Goal: Task Accomplishment & Management: Manage account settings

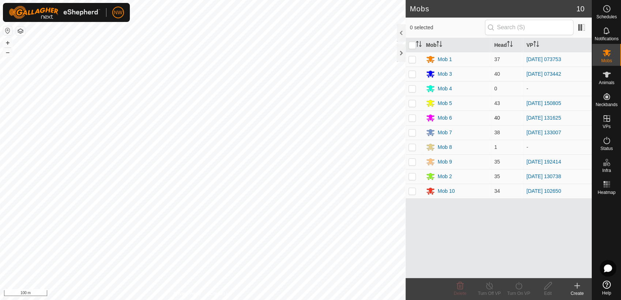
click at [413, 117] on p-checkbox at bounding box center [412, 118] width 7 height 6
checkbox input "true"
click at [517, 286] on icon at bounding box center [518, 285] width 9 height 9
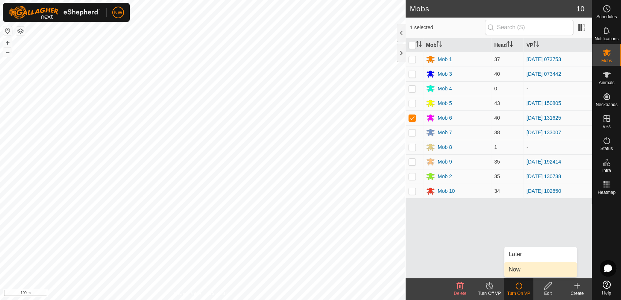
click at [520, 266] on link "Now" at bounding box center [540, 269] width 72 height 15
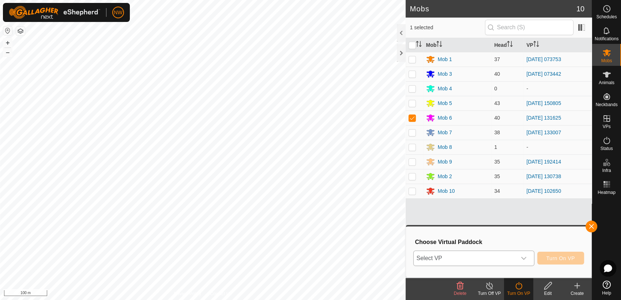
click at [527, 255] on icon "dropdown trigger" at bounding box center [524, 258] width 6 height 6
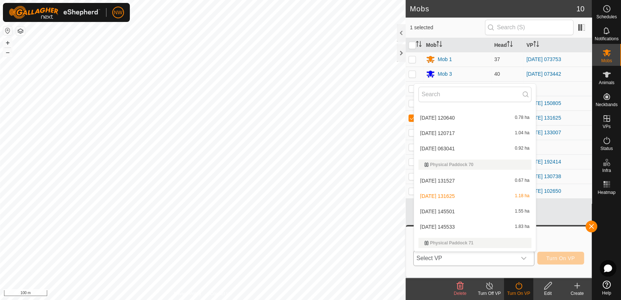
scroll to position [7216, 0]
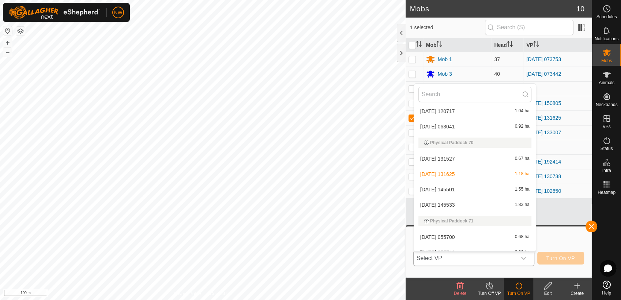
click at [454, 203] on li "2025-03-03 145533 1.83 ha" at bounding box center [475, 205] width 122 height 15
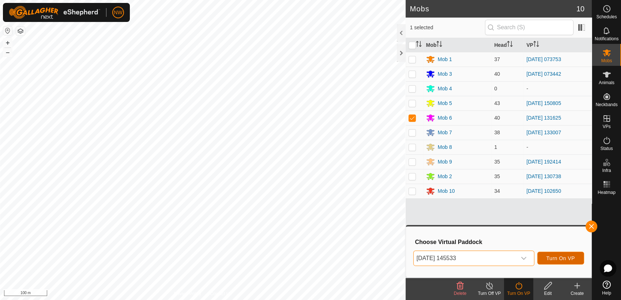
click at [550, 256] on span "Turn On VP" at bounding box center [560, 258] width 29 height 6
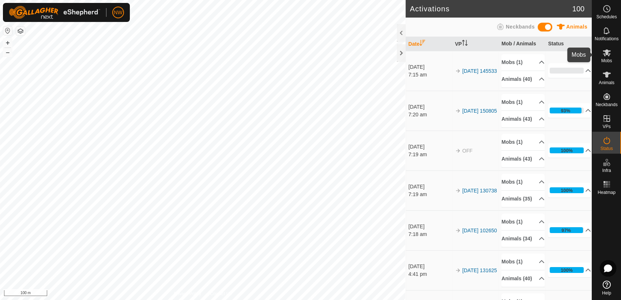
click at [605, 54] on icon at bounding box center [606, 52] width 9 height 9
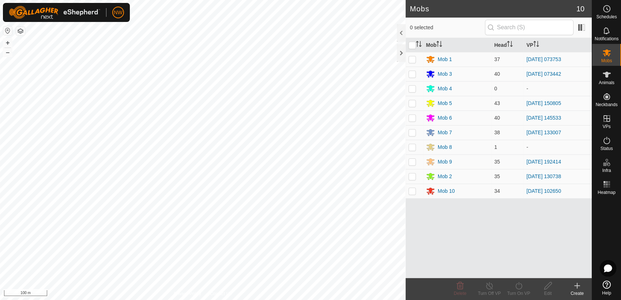
click at [411, 133] on p-checkbox at bounding box center [412, 132] width 7 height 6
checkbox input "true"
click at [518, 287] on icon at bounding box center [518, 285] width 9 height 9
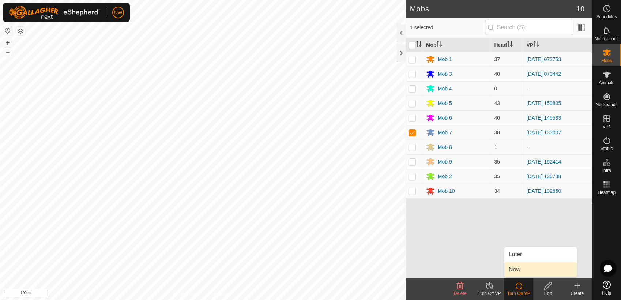
click at [519, 267] on link "Now" at bounding box center [540, 269] width 72 height 15
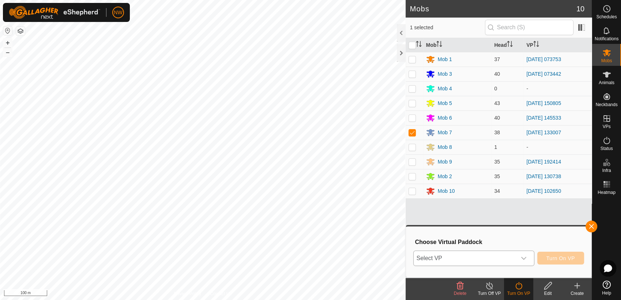
click at [527, 255] on icon "dropdown trigger" at bounding box center [524, 258] width 6 height 6
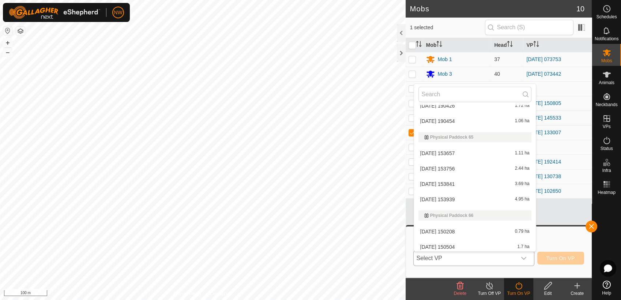
scroll to position [6481, 0]
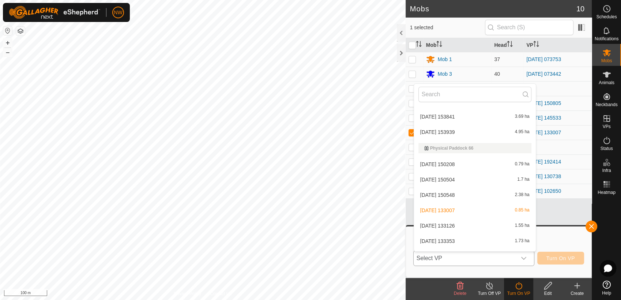
click at [453, 222] on li "2025-02-10 133126 1.55 ha" at bounding box center [475, 225] width 122 height 15
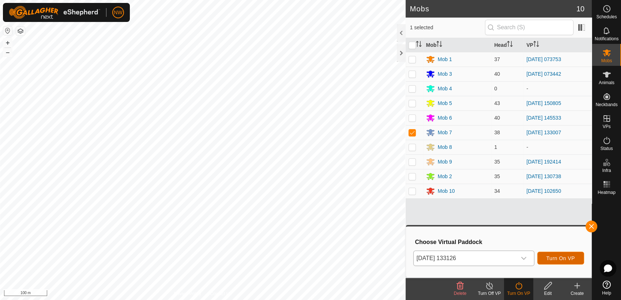
click at [561, 257] on span "Turn On VP" at bounding box center [560, 258] width 29 height 6
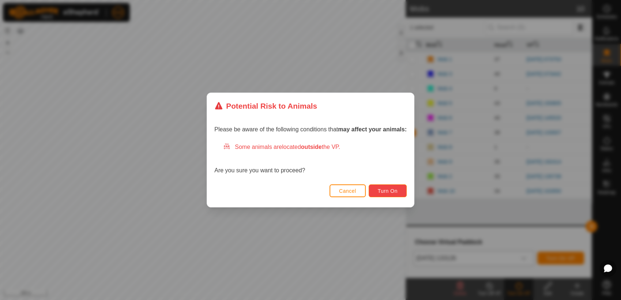
click at [377, 189] on button "Turn On" at bounding box center [388, 190] width 38 height 13
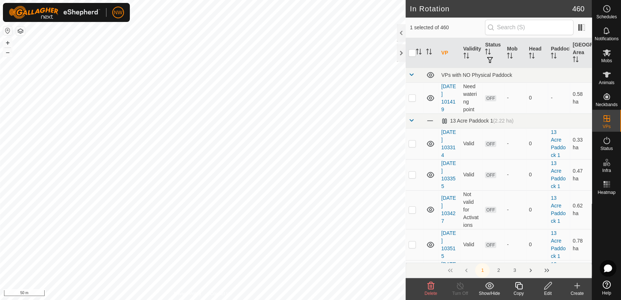
click at [546, 288] on icon at bounding box center [547, 285] width 7 height 7
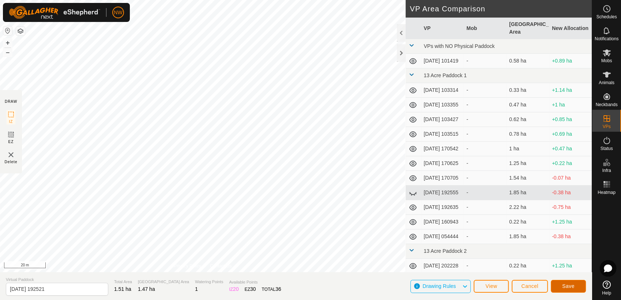
click at [574, 289] on span "Save" at bounding box center [568, 286] width 12 height 6
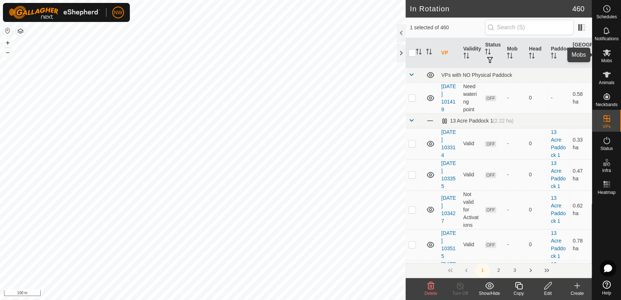
click at [607, 52] on icon at bounding box center [607, 52] width 8 height 7
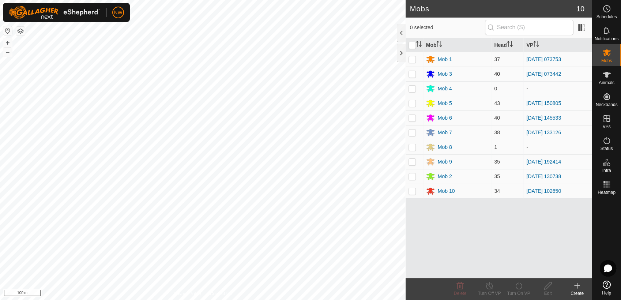
click at [412, 72] on p-checkbox at bounding box center [412, 74] width 7 height 6
checkbox input "true"
click at [521, 288] on icon at bounding box center [518, 285] width 9 height 9
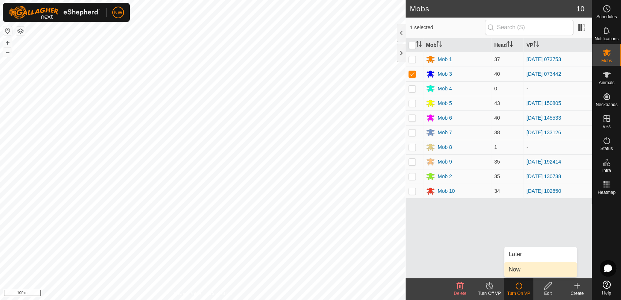
click at [523, 270] on link "Now" at bounding box center [540, 269] width 72 height 15
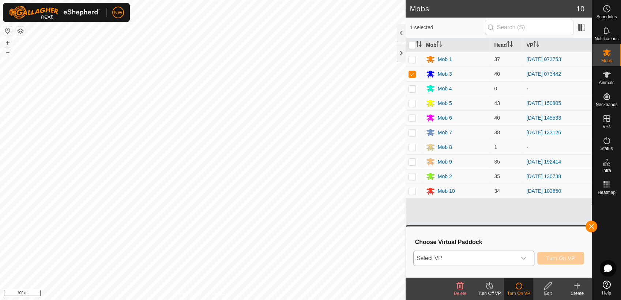
click at [525, 259] on icon "dropdown trigger" at bounding box center [523, 258] width 5 height 3
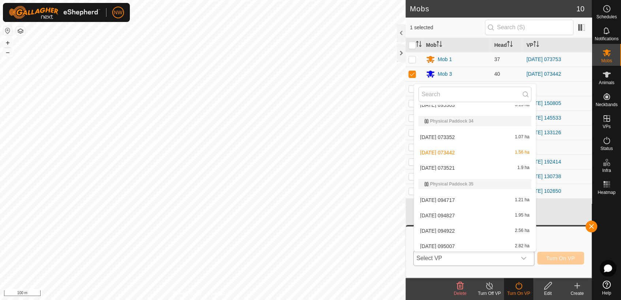
scroll to position [4533, 0]
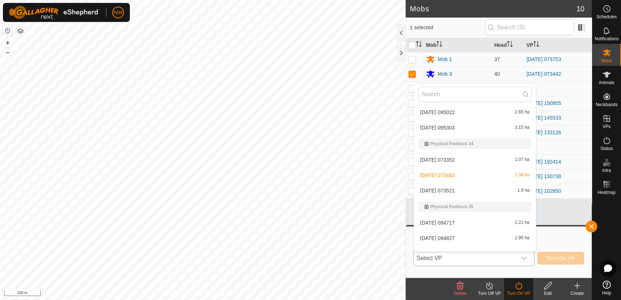
click at [442, 189] on li "2025-07-03 073521 1.9 ha" at bounding box center [475, 190] width 122 height 15
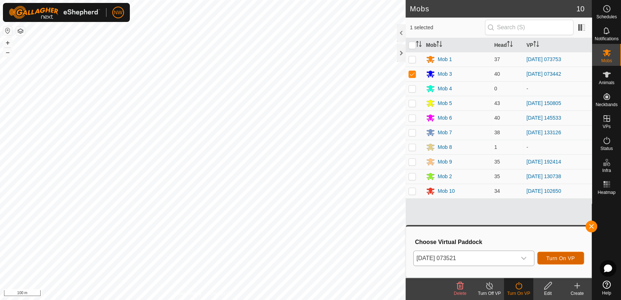
click at [553, 260] on span "Turn On VP" at bounding box center [560, 258] width 29 height 6
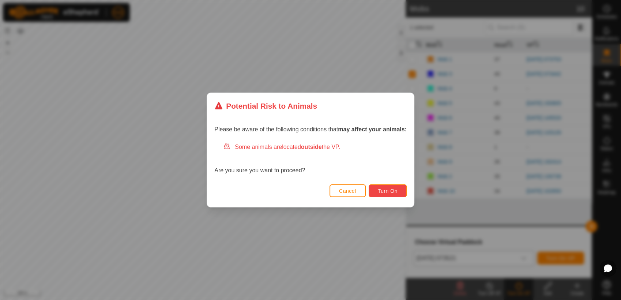
click at [392, 192] on span "Turn On" at bounding box center [388, 191] width 20 height 6
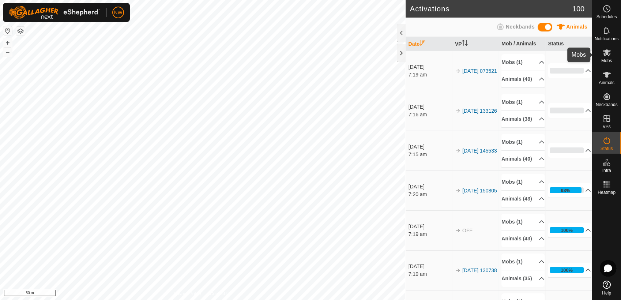
click at [610, 56] on icon at bounding box center [606, 52] width 9 height 9
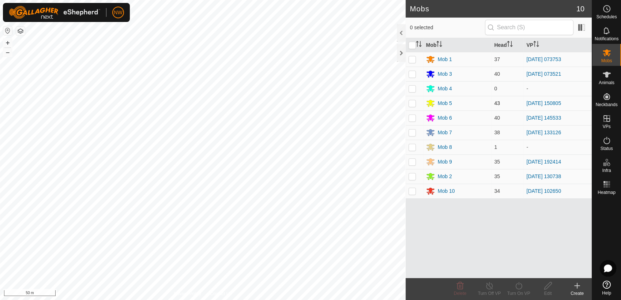
click at [413, 102] on p-checkbox at bounding box center [412, 103] width 7 height 6
checkbox input "true"
click at [519, 288] on icon at bounding box center [518, 285] width 9 height 9
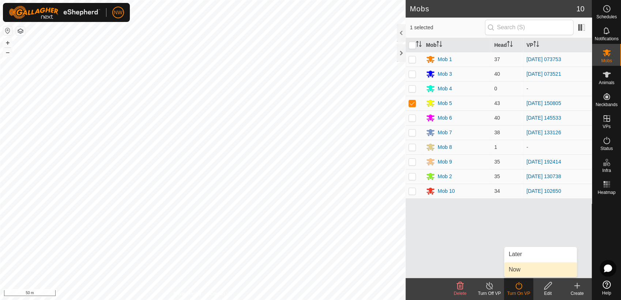
click at [516, 270] on link "Now" at bounding box center [540, 269] width 72 height 15
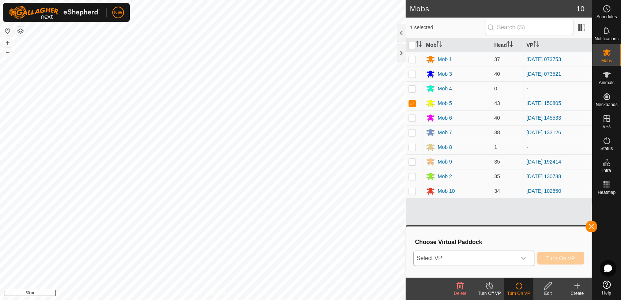
click at [525, 257] on icon "dropdown trigger" at bounding box center [524, 258] width 6 height 6
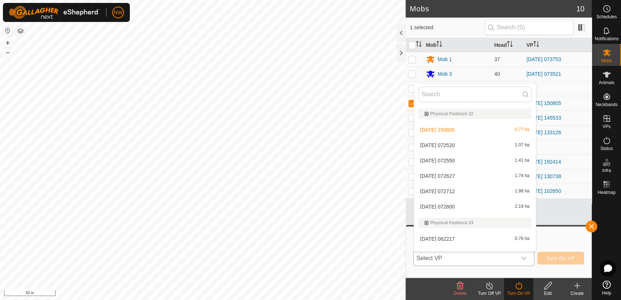
scroll to position [3541, 0]
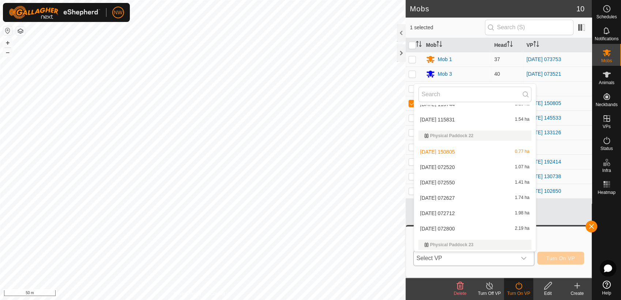
click at [453, 165] on li "2025-07-10 072520 1.07 ha" at bounding box center [475, 167] width 122 height 15
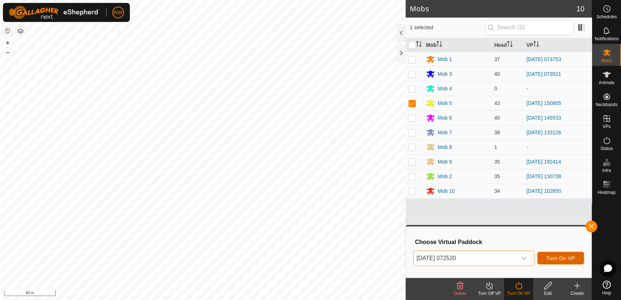
click at [554, 258] on span "Turn On VP" at bounding box center [560, 258] width 29 height 6
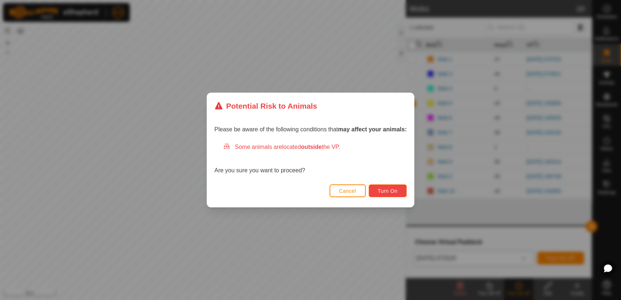
click at [389, 188] on button "Turn On" at bounding box center [388, 190] width 38 height 13
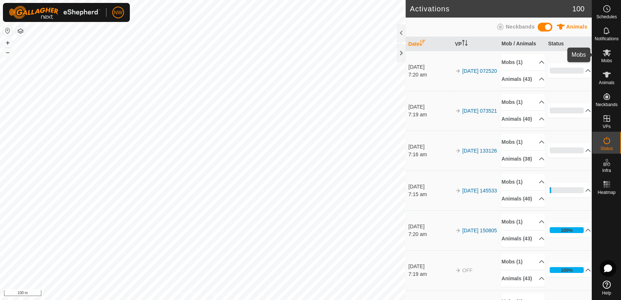
click at [606, 50] on icon at bounding box center [607, 52] width 8 height 7
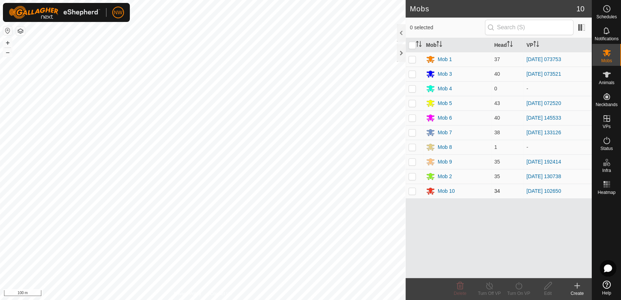
click at [411, 192] on p-checkbox at bounding box center [412, 191] width 7 height 6
checkbox input "true"
click at [488, 286] on icon at bounding box center [489, 285] width 9 height 9
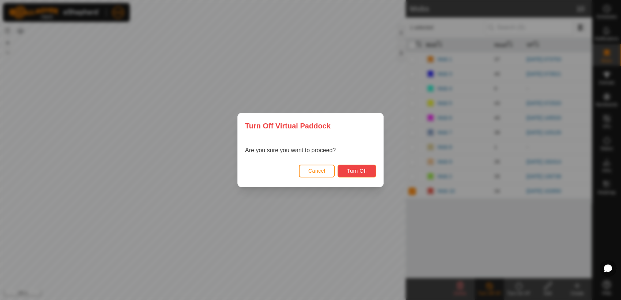
click at [358, 170] on span "Turn Off" at bounding box center [357, 171] width 20 height 6
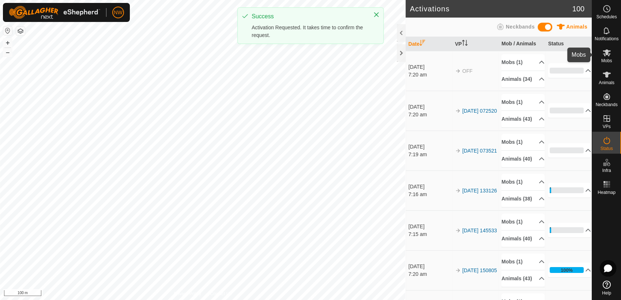
click at [610, 56] on icon at bounding box center [606, 52] width 9 height 9
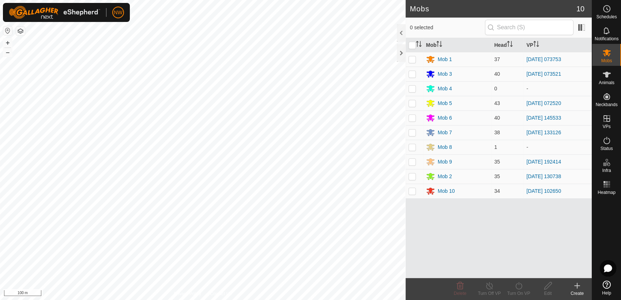
drag, startPoint x: 413, startPoint y: 192, endPoint x: 425, endPoint y: 202, distance: 15.0
click at [414, 193] on p-checkbox at bounding box center [412, 191] width 7 height 6
checkbox input "true"
click at [519, 287] on icon at bounding box center [518, 285] width 9 height 9
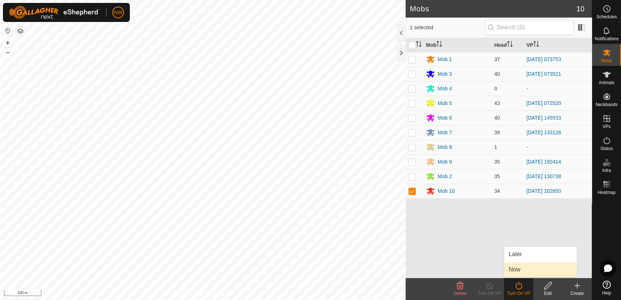
click at [517, 267] on link "Now" at bounding box center [540, 269] width 72 height 15
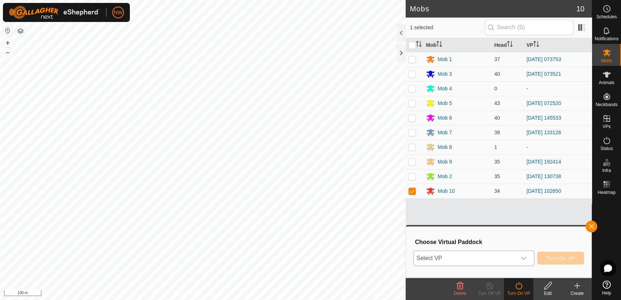
click at [526, 258] on icon "dropdown trigger" at bounding box center [523, 258] width 5 height 3
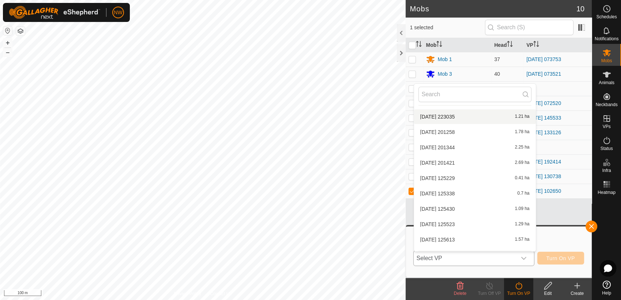
scroll to position [1869, 0]
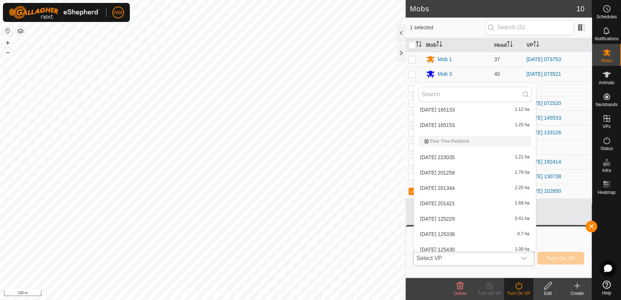
click at [446, 154] on li "2025-01-25 223035 1.21 ha" at bounding box center [475, 157] width 122 height 15
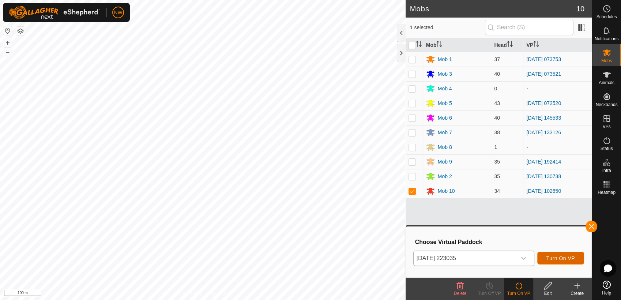
click at [552, 257] on span "Turn On VP" at bounding box center [560, 258] width 29 height 6
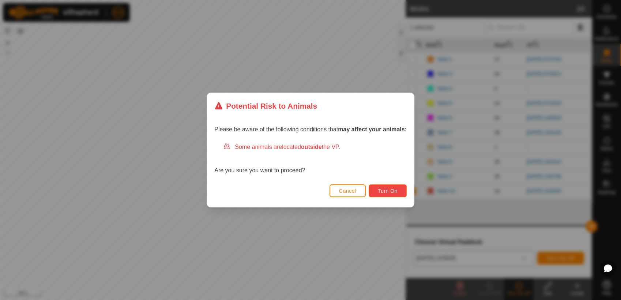
click at [388, 191] on span "Turn On" at bounding box center [388, 191] width 20 height 6
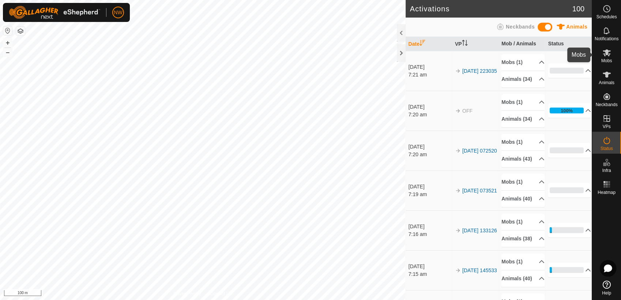
click at [606, 54] on icon at bounding box center [607, 52] width 8 height 7
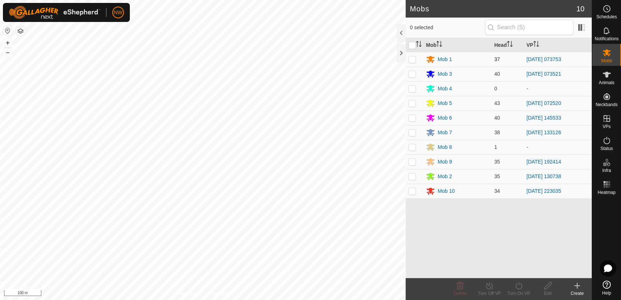
click at [414, 57] on p-checkbox at bounding box center [412, 59] width 7 height 6
checkbox input "true"
click at [487, 287] on icon at bounding box center [489, 285] width 9 height 9
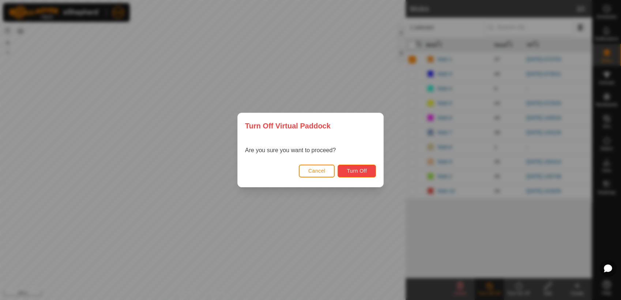
click at [364, 170] on span "Turn Off" at bounding box center [357, 171] width 20 height 6
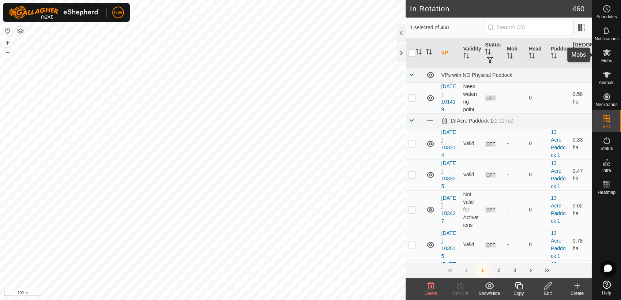
click at [609, 54] on icon at bounding box center [607, 52] width 8 height 7
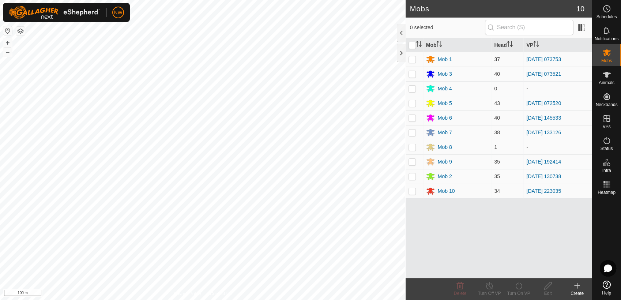
drag, startPoint x: 413, startPoint y: 58, endPoint x: 430, endPoint y: 75, distance: 24.6
click at [413, 58] on p-checkbox at bounding box center [412, 59] width 7 height 6
click at [516, 286] on icon at bounding box center [518, 285] width 7 height 7
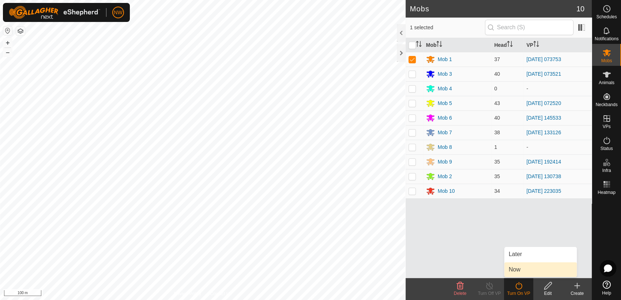
click at [518, 270] on link "Now" at bounding box center [540, 269] width 72 height 15
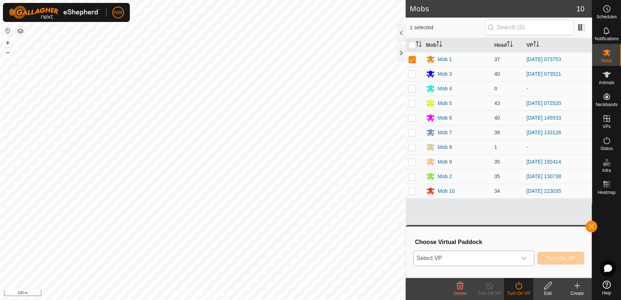
click at [524, 256] on icon "dropdown trigger" at bounding box center [524, 258] width 6 height 6
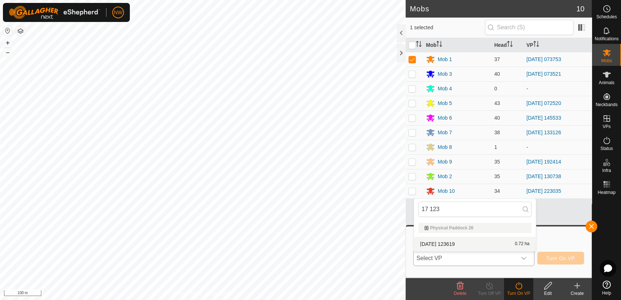
type input "17 123"
click at [455, 242] on li "[DATE] 123619 0.72 ha" at bounding box center [475, 244] width 122 height 15
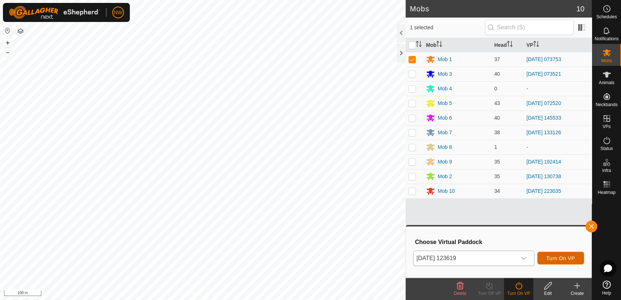
click at [565, 256] on span "Turn On VP" at bounding box center [560, 258] width 29 height 6
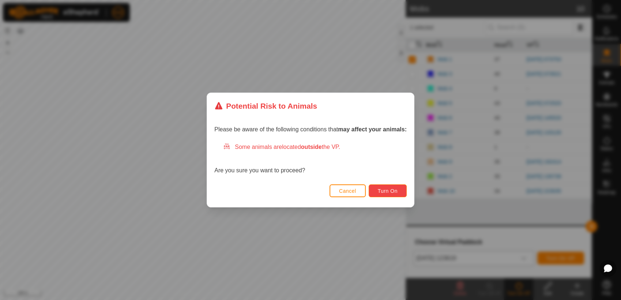
click at [389, 189] on span "Turn On" at bounding box center [388, 191] width 20 height 6
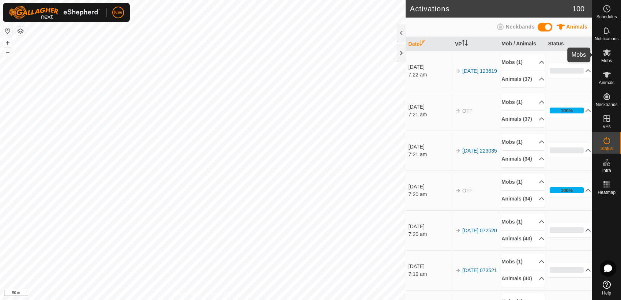
click at [612, 53] on es-mob-svg-icon at bounding box center [606, 53] width 13 height 12
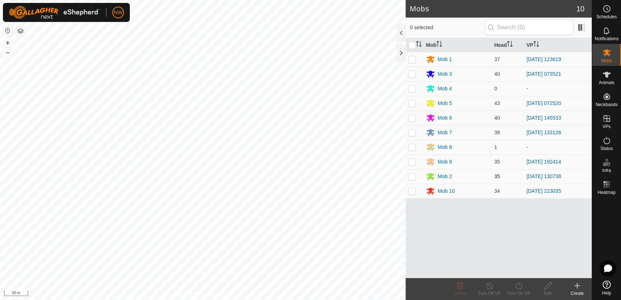
drag, startPoint x: 413, startPoint y: 175, endPoint x: 416, endPoint y: 182, distance: 7.9
click at [413, 177] on p-checkbox at bounding box center [412, 176] width 7 height 6
checkbox input "true"
click at [520, 287] on icon at bounding box center [518, 285] width 9 height 9
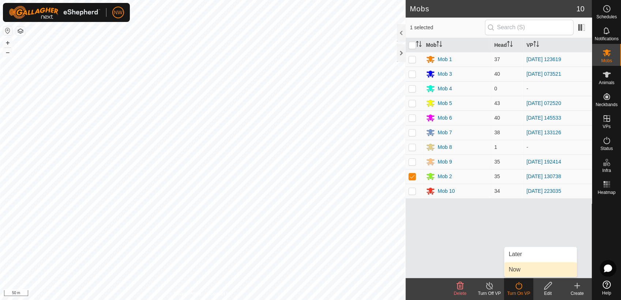
click at [520, 268] on link "Now" at bounding box center [540, 269] width 72 height 15
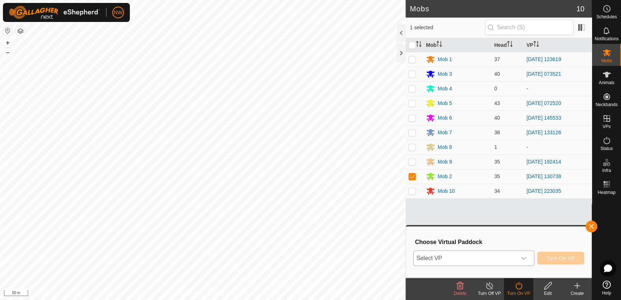
click at [525, 256] on icon "dropdown trigger" at bounding box center [524, 258] width 6 height 6
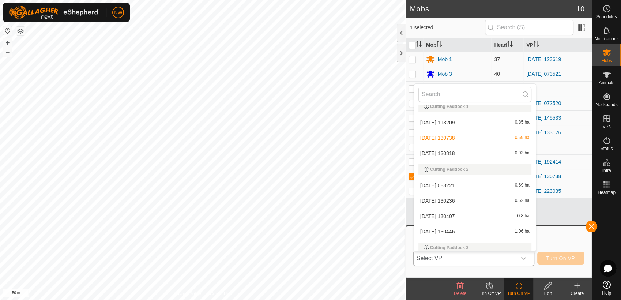
scroll to position [778, 0]
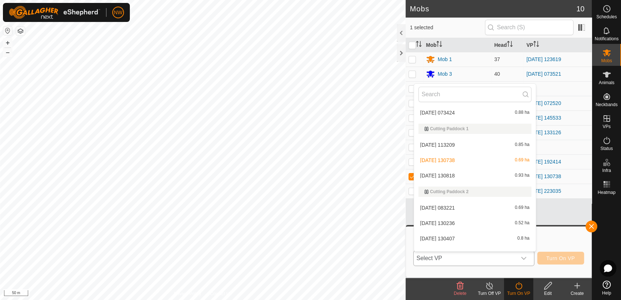
click at [436, 172] on li "[DATE] 130818 0.93 ha" at bounding box center [475, 175] width 122 height 15
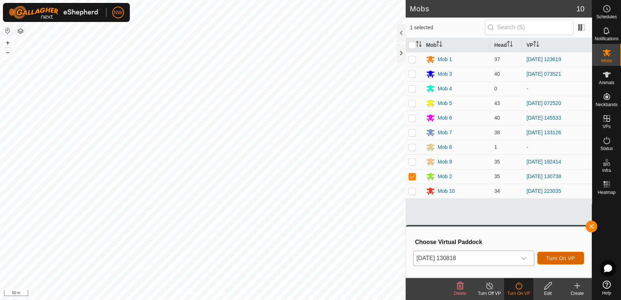
click at [549, 255] on span "Turn On VP" at bounding box center [560, 258] width 29 height 6
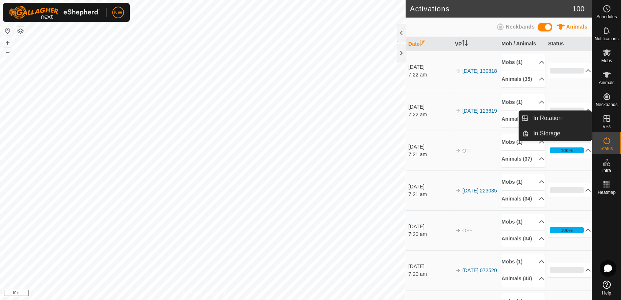
click at [606, 113] on es-virtualpaddocks-svg-icon at bounding box center [606, 119] width 13 height 12
click at [607, 119] on icon at bounding box center [607, 118] width 7 height 7
click at [546, 116] on link "In Rotation" at bounding box center [560, 118] width 63 height 15
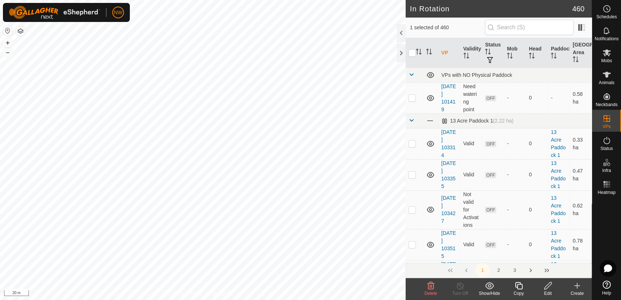
click at [547, 287] on icon at bounding box center [548, 285] width 9 height 9
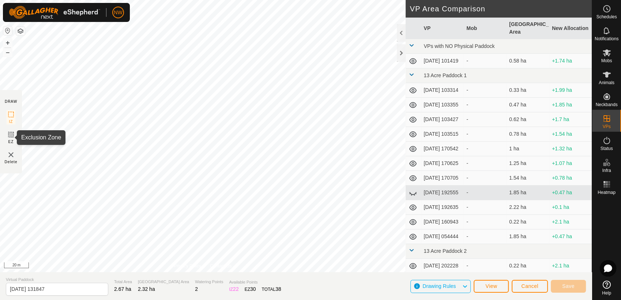
click at [9, 134] on icon at bounding box center [11, 134] width 9 height 9
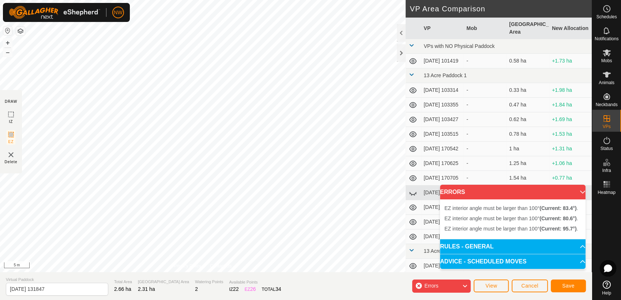
click at [214, 143] on div "EZ interior angle must be larger than 100° (Current: 80.6°) . + – ⇧ i 5 m" at bounding box center [203, 136] width 406 height 272
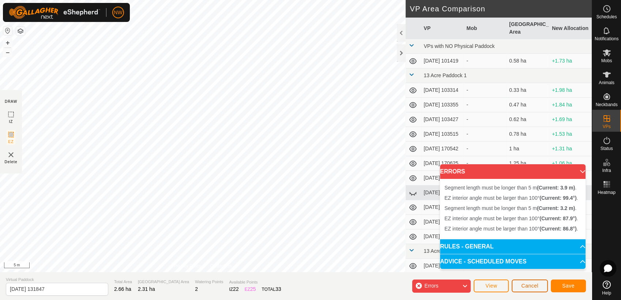
click at [522, 285] on span "Cancel" at bounding box center [529, 286] width 17 height 6
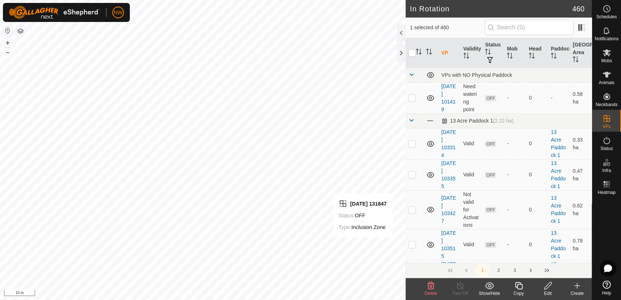
click at [547, 286] on icon at bounding box center [548, 285] width 9 height 9
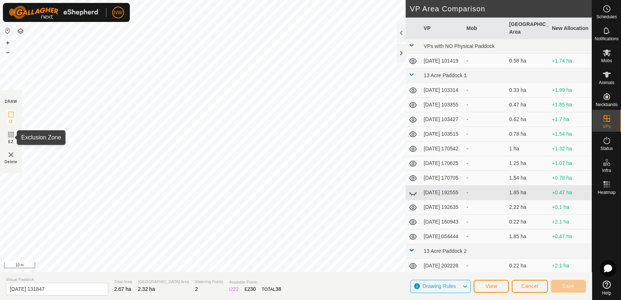
click at [12, 134] on icon at bounding box center [11, 134] width 4 height 4
click at [500, 282] on button "View" at bounding box center [491, 286] width 35 height 13
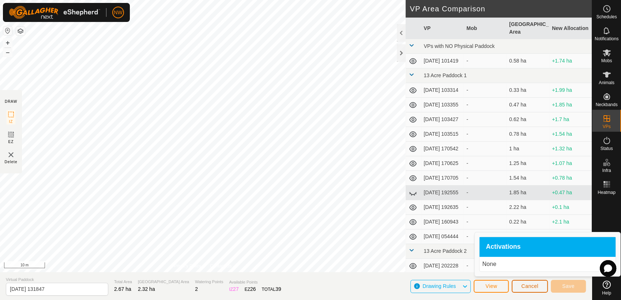
click at [527, 285] on span "Cancel" at bounding box center [529, 286] width 17 height 6
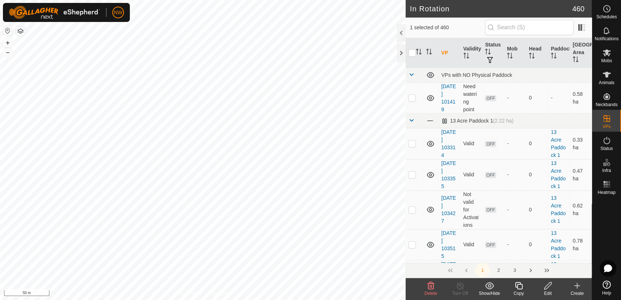
click at [551, 287] on icon at bounding box center [548, 285] width 9 height 9
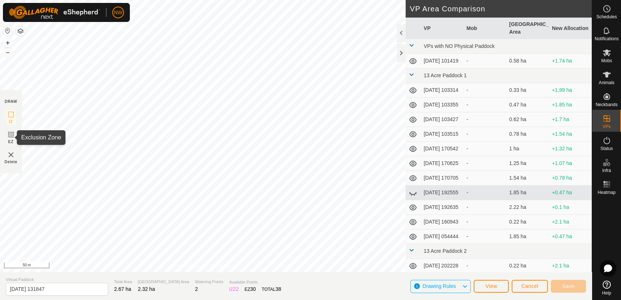
click at [12, 135] on icon at bounding box center [11, 134] width 4 height 4
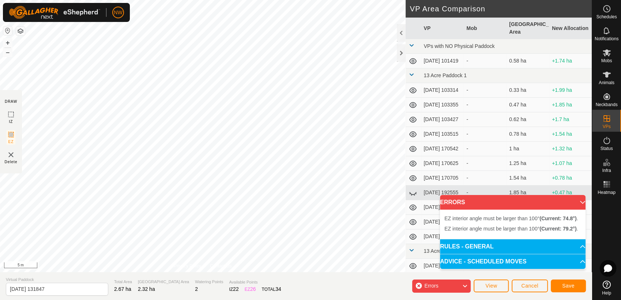
click at [208, 64] on div "EZ interior angle must be larger than 100° (Current: 74.8°) . + – ⇧ i 5 m" at bounding box center [203, 136] width 406 height 272
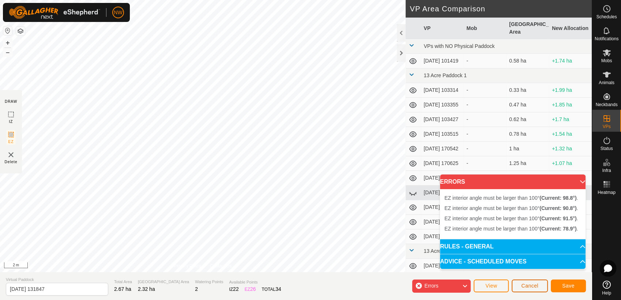
click at [529, 288] on span "Cancel" at bounding box center [529, 286] width 17 height 6
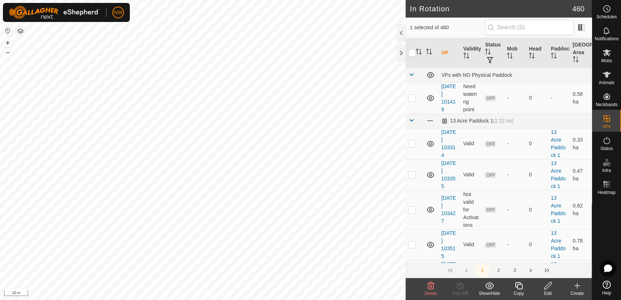
click at [546, 287] on icon at bounding box center [548, 285] width 9 height 9
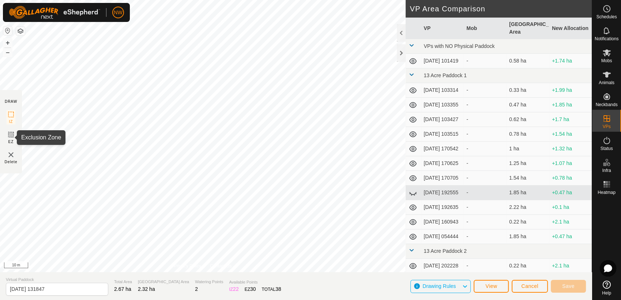
click at [8, 136] on rect at bounding box center [11, 135] width 6 height 6
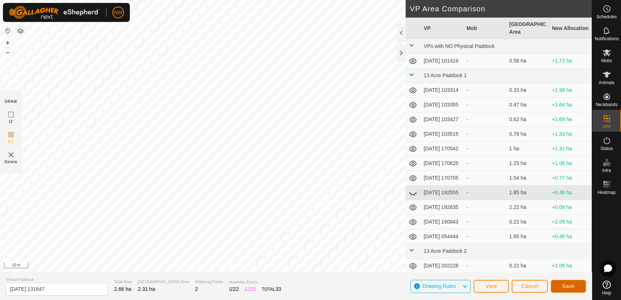
click at [574, 285] on span "Save" at bounding box center [568, 286] width 12 height 6
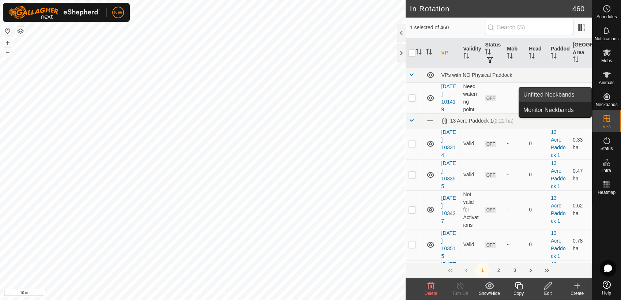
click at [571, 92] on link "Unfitted Neckbands" at bounding box center [555, 94] width 72 height 15
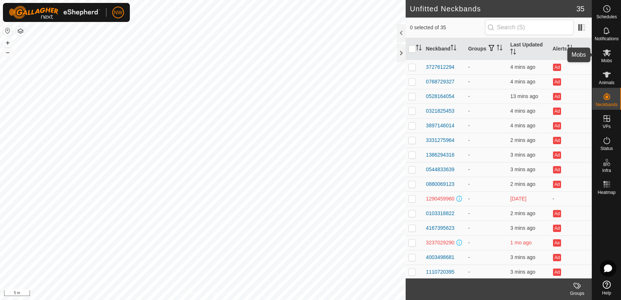
click at [608, 55] on icon at bounding box center [607, 52] width 8 height 7
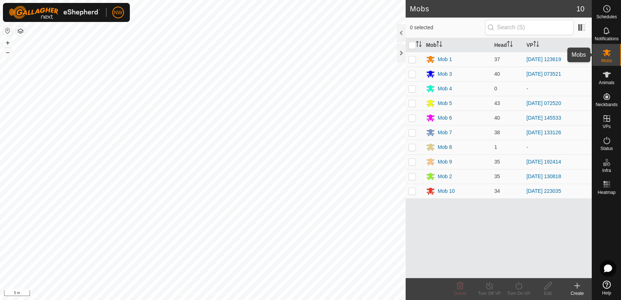
click at [606, 53] on icon at bounding box center [607, 52] width 8 height 7
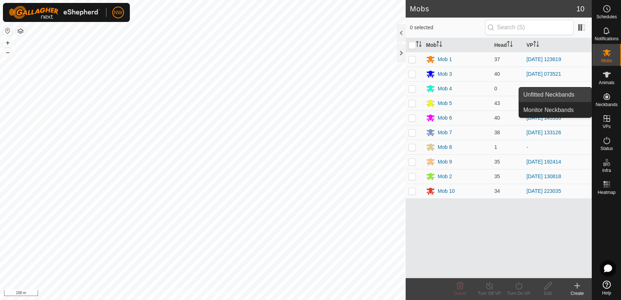
click at [574, 91] on link "Unfitted Neckbands" at bounding box center [555, 94] width 72 height 15
